Goal: Transaction & Acquisition: Download file/media

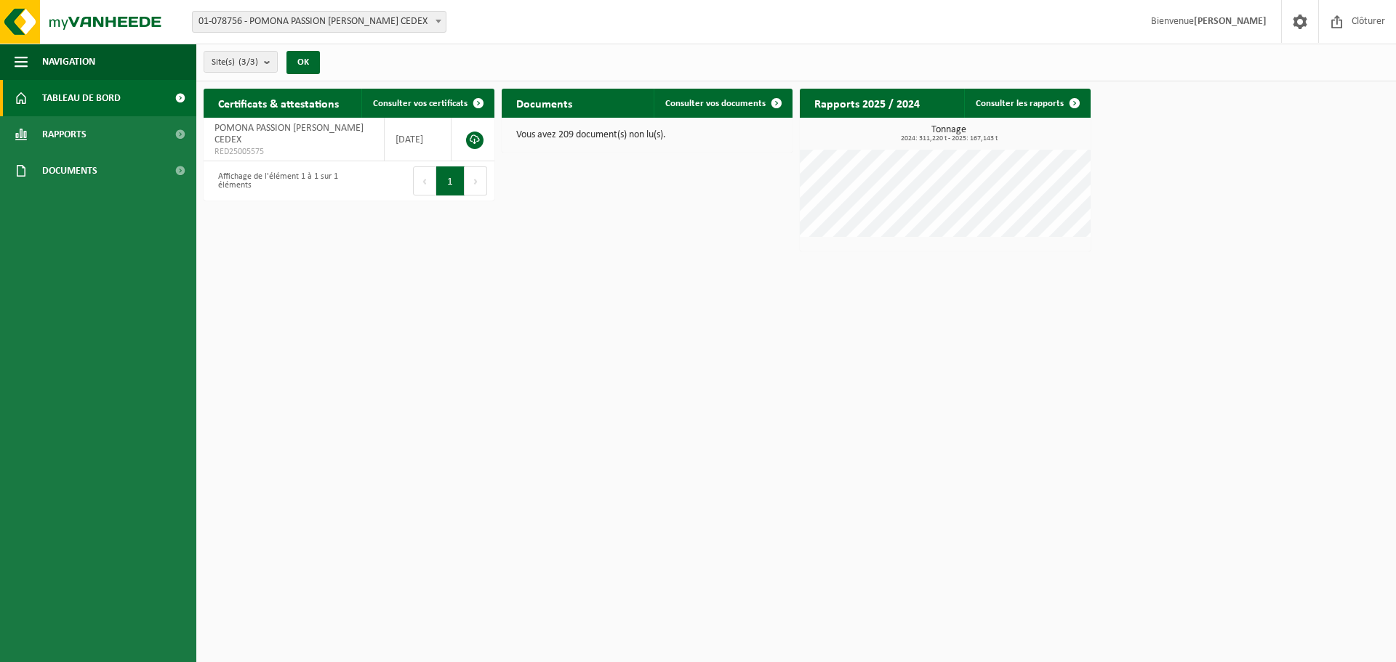
click at [70, 177] on span "Documents" at bounding box center [69, 171] width 55 height 36
click at [69, 211] on span "Factures" at bounding box center [62, 207] width 37 height 28
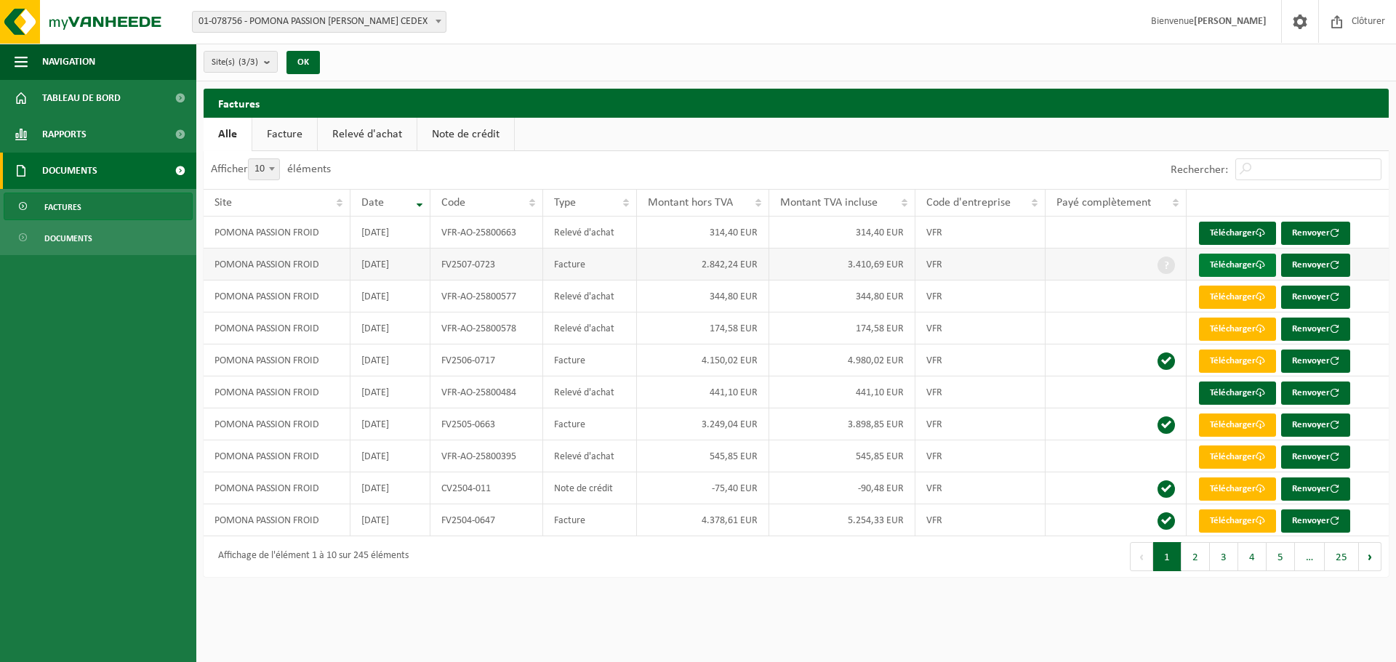
click at [1240, 268] on link "Télécharger" at bounding box center [1237, 265] width 77 height 23
click at [1260, 237] on span at bounding box center [1260, 232] width 9 height 9
click at [1355, 26] on span "Clôturer" at bounding box center [1368, 21] width 41 height 43
